Goal: Navigation & Orientation: Find specific page/section

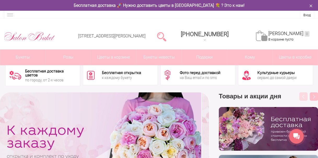
click at [210, 93] on div "Previous Товары и акции дня бесплатно 3675 руб." at bounding box center [264, 145] width 108 height 106
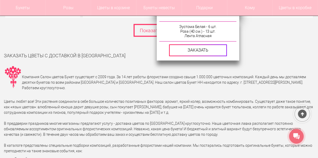
scroll to position [2378, 0]
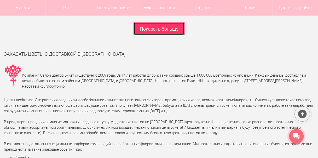
click at [166, 28] on link "Показать больше" at bounding box center [159, 28] width 51 height 13
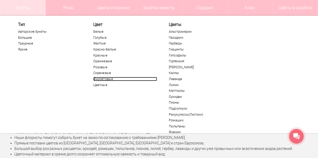
click at [109, 78] on link "Фиолетовые" at bounding box center [125, 79] width 64 height 4
